Goal: Task Accomplishment & Management: Manage account settings

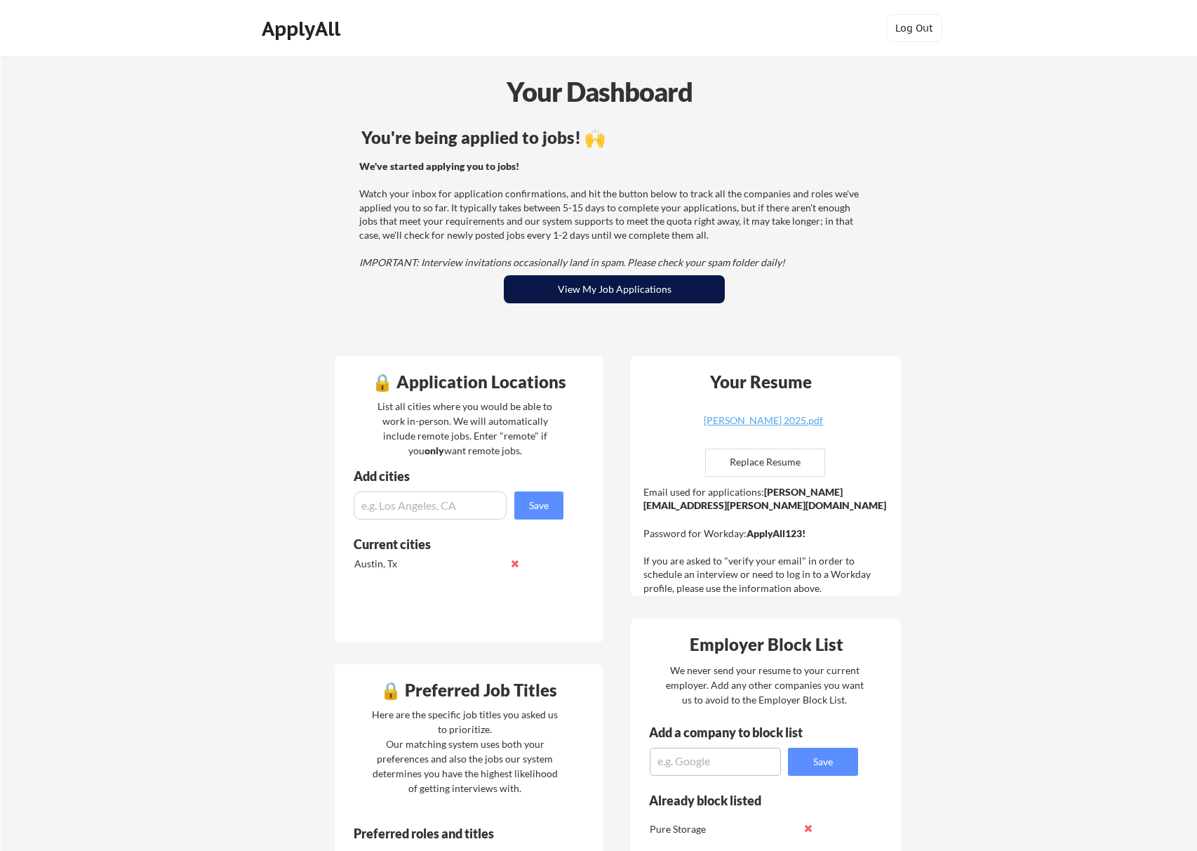
click at [610, 284] on button "View My Job Applications" at bounding box center [614, 289] width 221 height 28
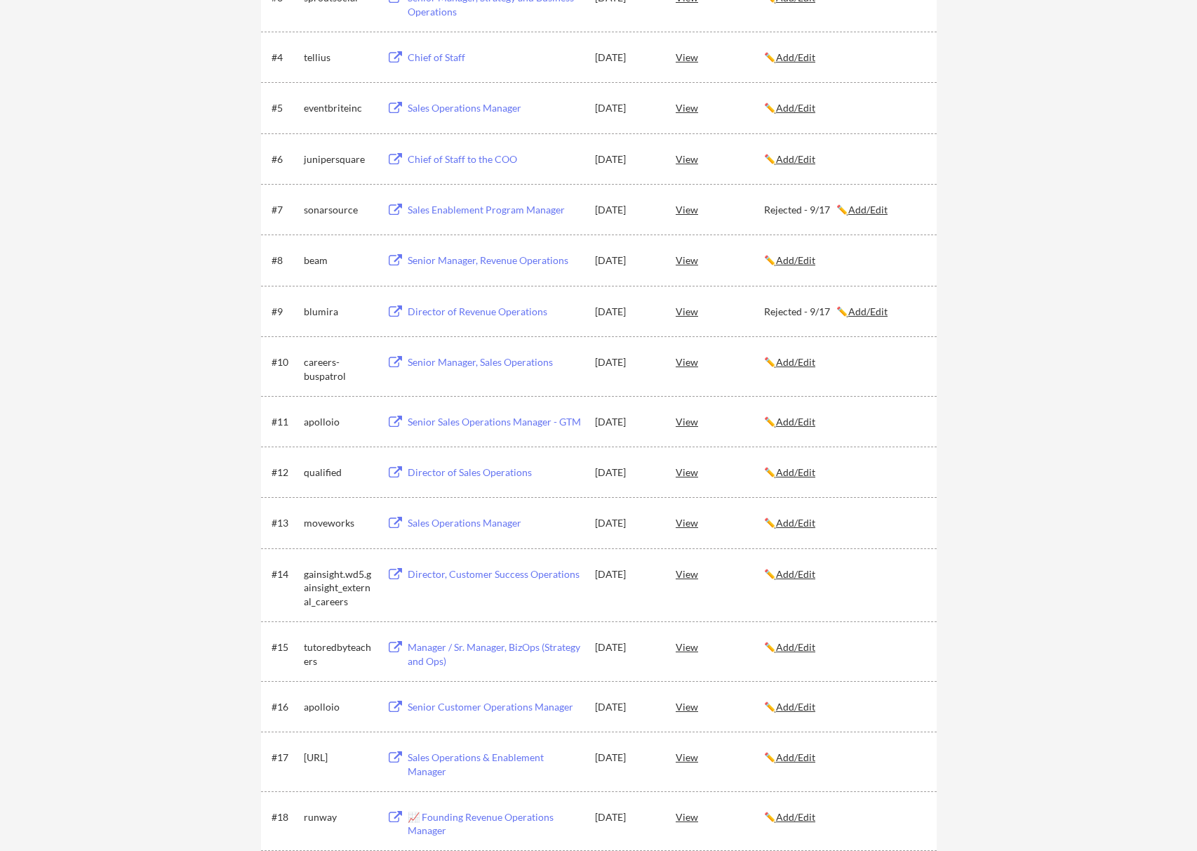
scroll to position [421, 0]
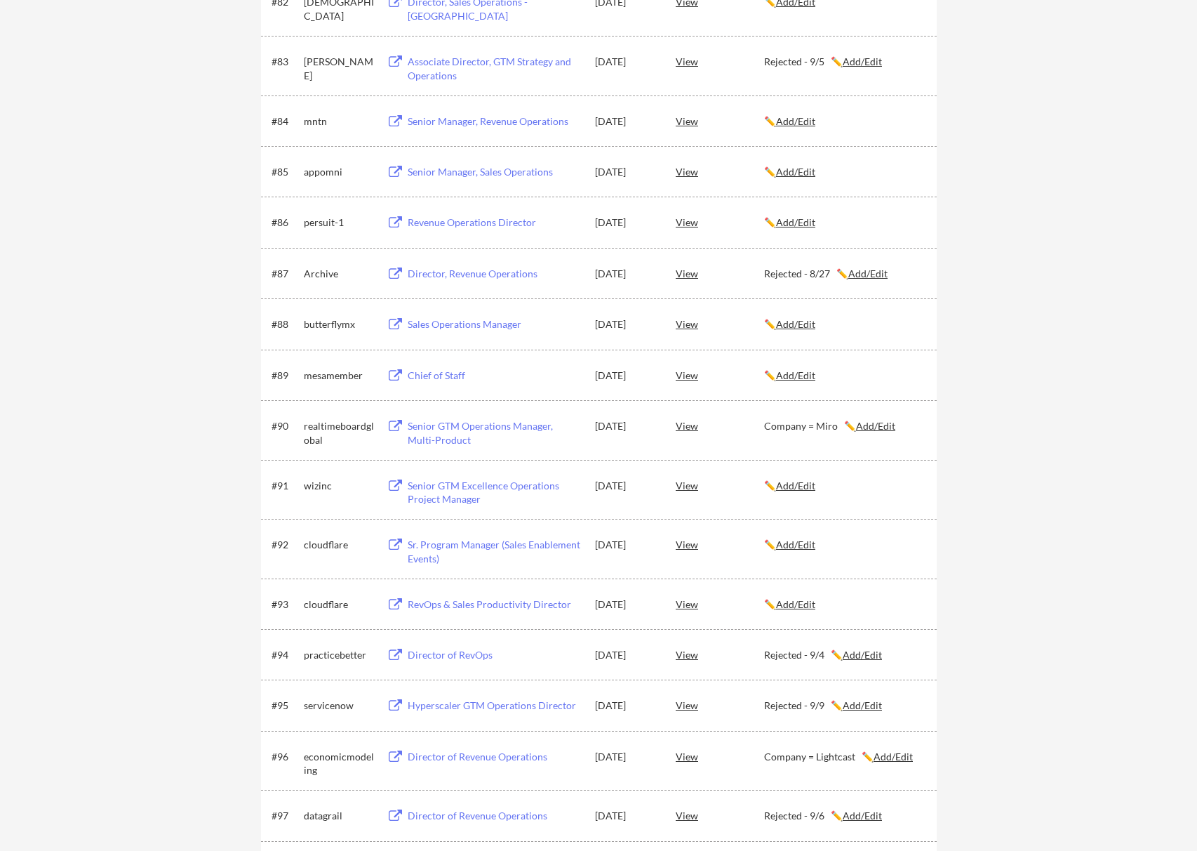
click at [881, 426] on u "Add/Edit" at bounding box center [875, 426] width 39 height 12
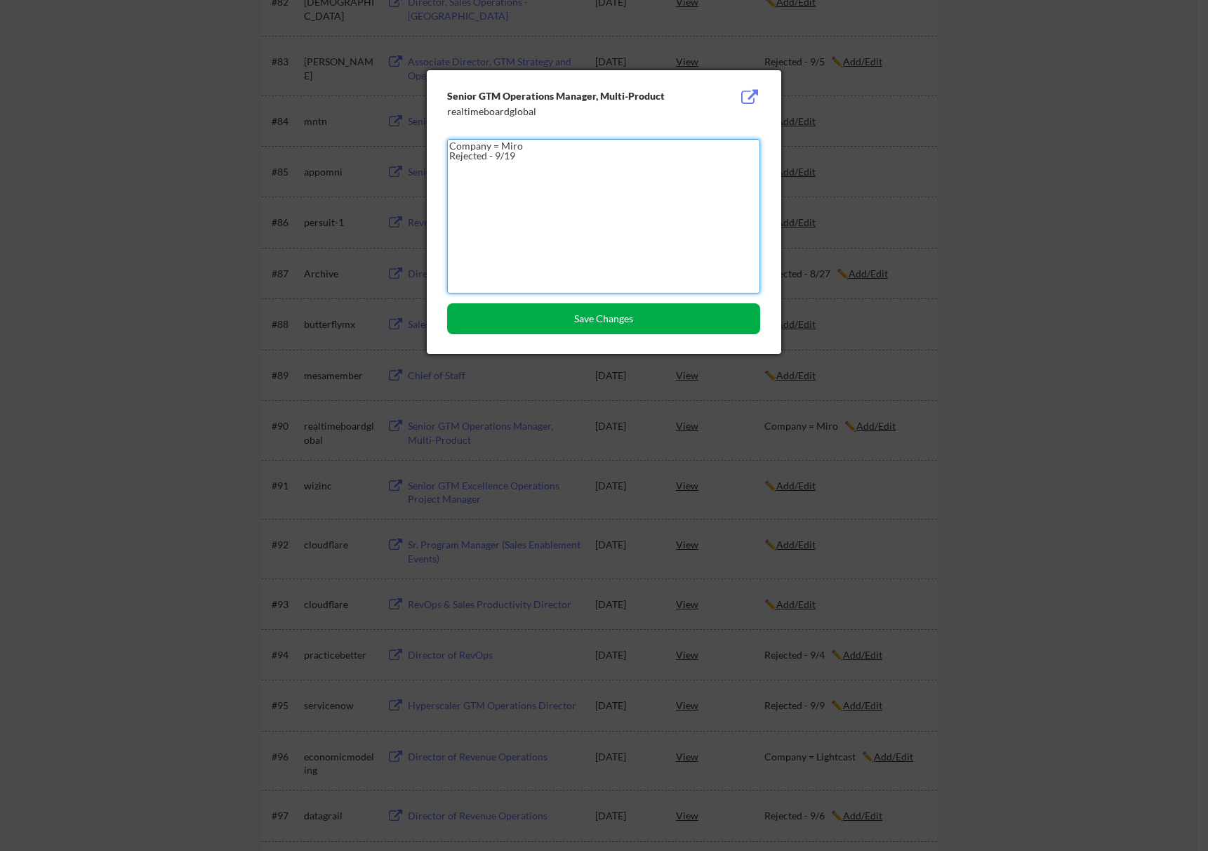
type textarea "Company = Miro Rejected - 9/19"
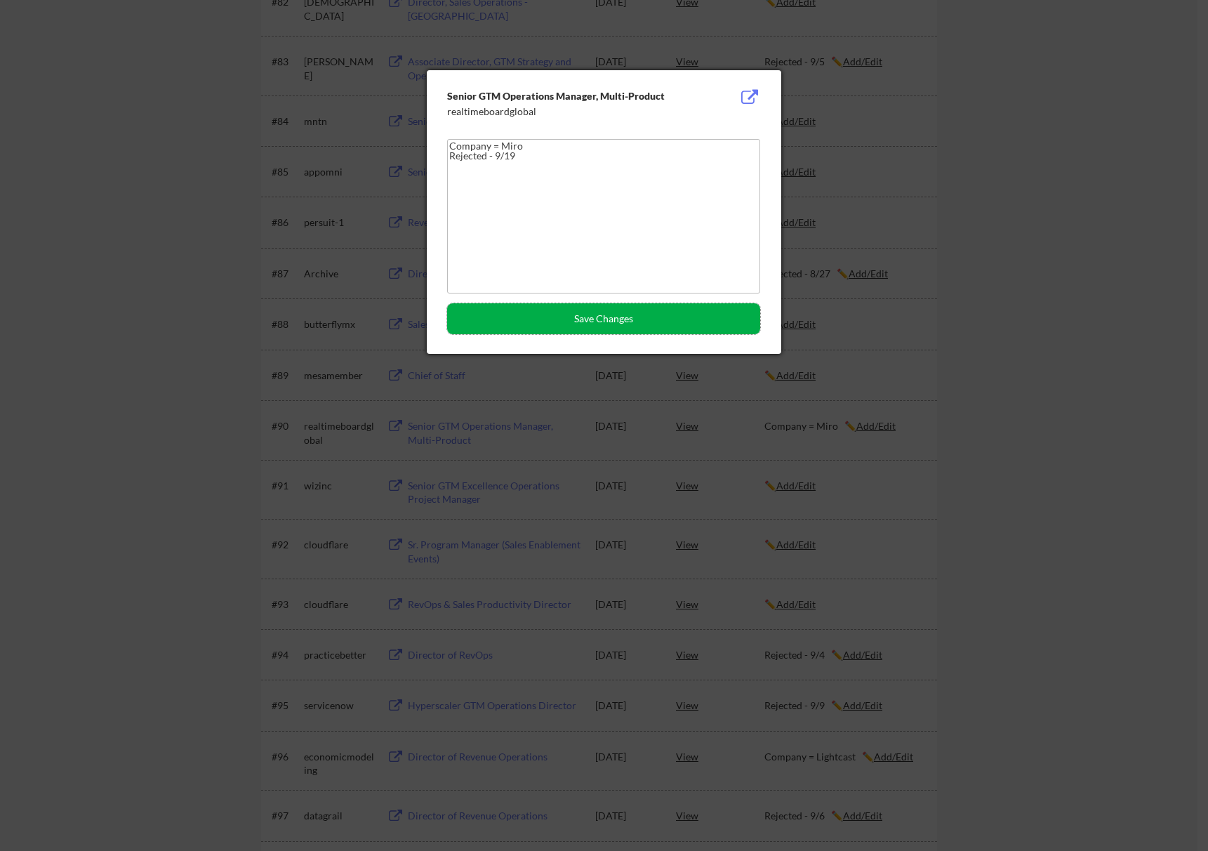
click at [558, 318] on button "Save Changes" at bounding box center [603, 318] width 313 height 31
